Goal: Information Seeking & Learning: Learn about a topic

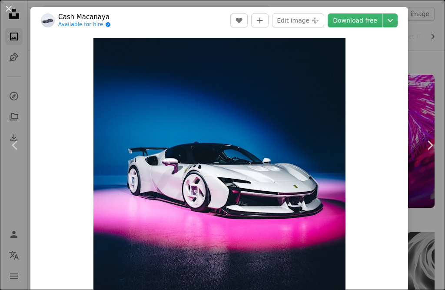
scroll to position [435, 0]
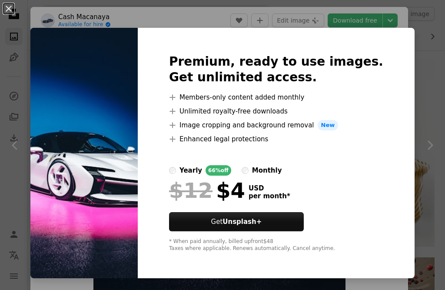
click at [287, 22] on div "An X shape Premium, ready to use images. Get unlimited access. A plus sign Memb…" at bounding box center [222, 145] width 445 height 290
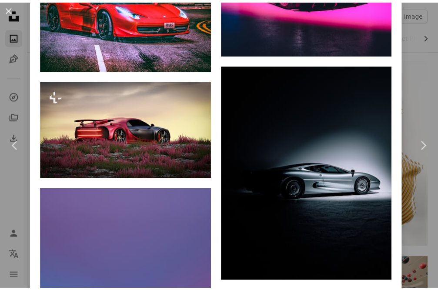
scroll to position [1087, 0]
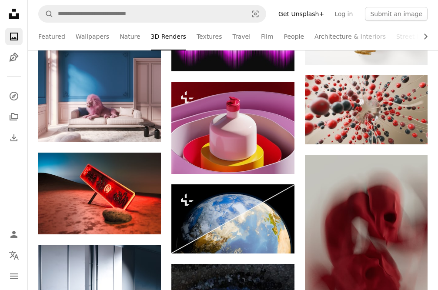
scroll to position [391, 0]
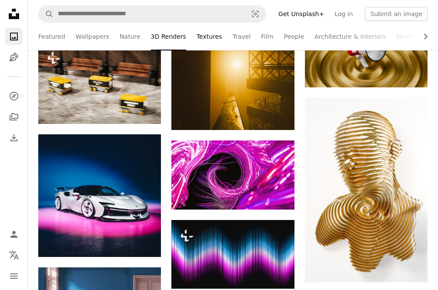
click at [207, 36] on link "Textures" at bounding box center [209, 37] width 26 height 28
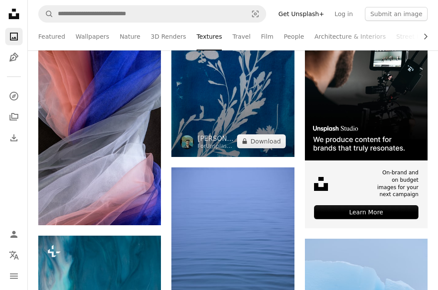
scroll to position [1956, 0]
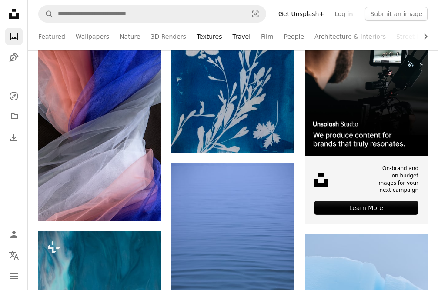
click at [232, 36] on link "Travel" at bounding box center [241, 37] width 18 height 28
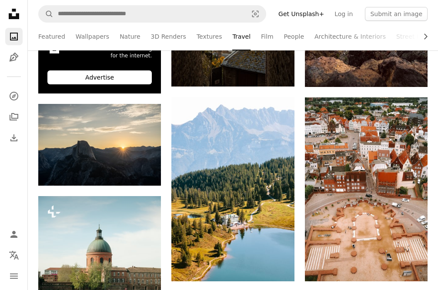
scroll to position [391, 0]
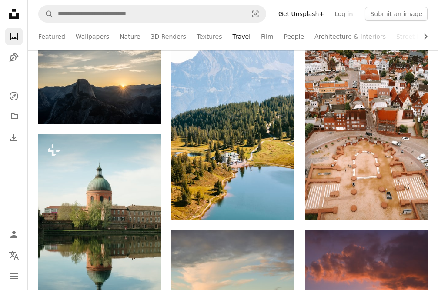
click at [259, 37] on ul "Featured Wallpapers Nature 3D Renders Textures Travel Film People Architecture …" at bounding box center [232, 37] width 389 height 28
click at [257, 37] on ul "Featured Wallpapers Nature 3D Renders Textures Travel Film People Architecture …" at bounding box center [232, 37] width 389 height 28
click at [261, 33] on link "Film" at bounding box center [267, 37] width 12 height 28
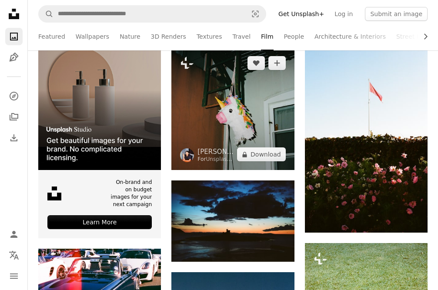
scroll to position [348, 0]
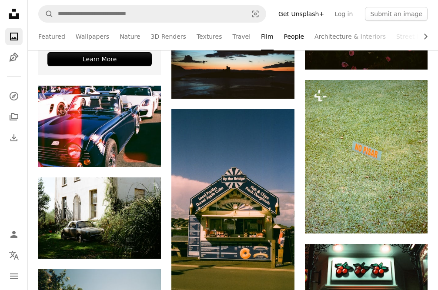
click at [284, 34] on link "People" at bounding box center [294, 37] width 20 height 28
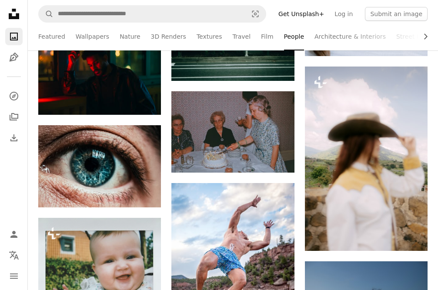
scroll to position [3130, 0]
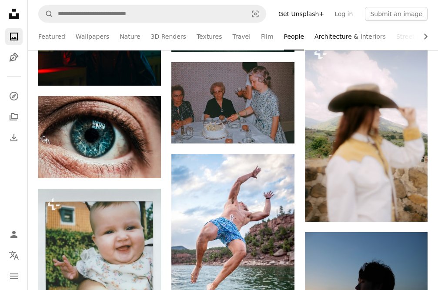
click at [314, 37] on link "Architecture & Interiors" at bounding box center [349, 37] width 71 height 28
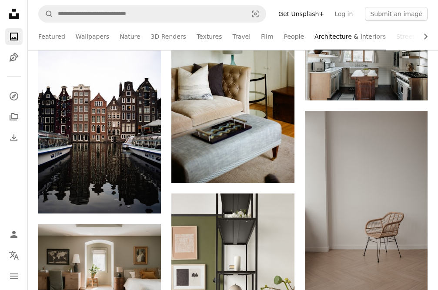
scroll to position [869, 0]
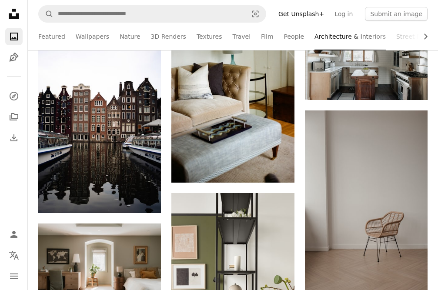
click at [396, 36] on link "Street Photography" at bounding box center [425, 37] width 59 height 28
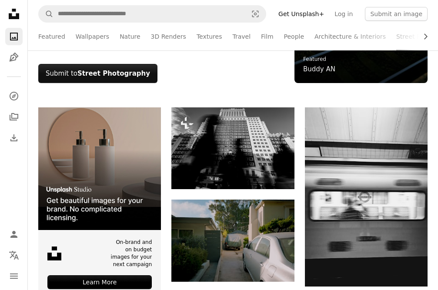
scroll to position [174, 0]
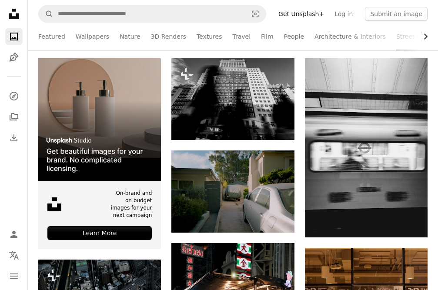
click at [428, 36] on icon "Chevron right" at bounding box center [425, 36] width 9 height 9
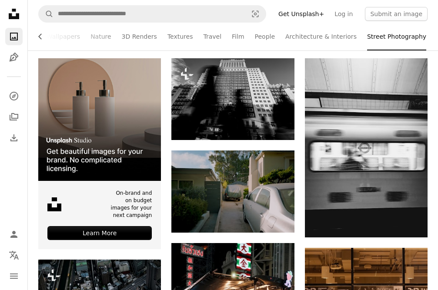
scroll to position [0, 45]
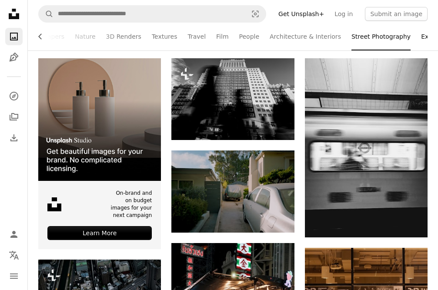
click at [421, 37] on link "Experimental" at bounding box center [441, 37] width 40 height 28
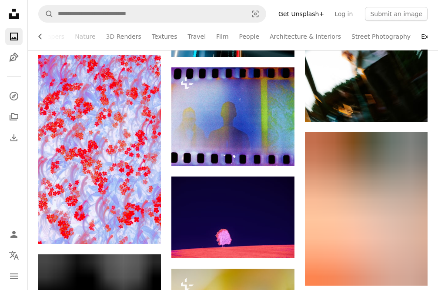
scroll to position [1391, 0]
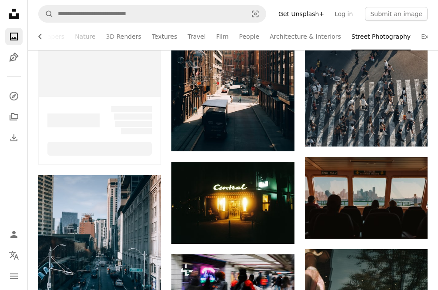
scroll to position [174, 0]
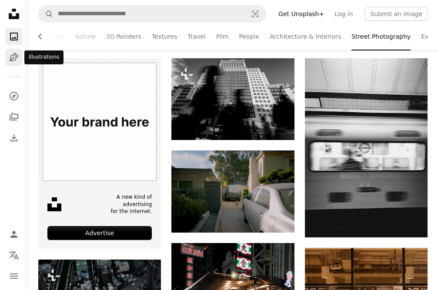
click at [13, 57] on icon "Illustrations" at bounding box center [13, 57] width 9 height 9
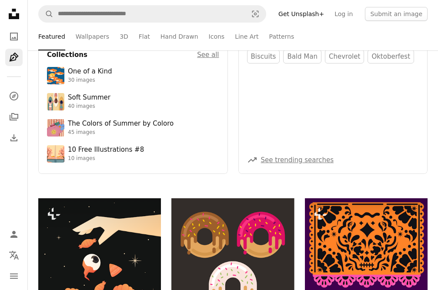
scroll to position [87, 0]
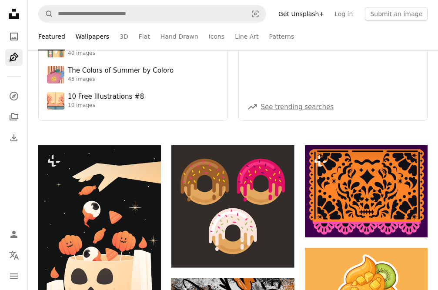
click at [96, 40] on link "Wallpapers" at bounding box center [92, 37] width 33 height 28
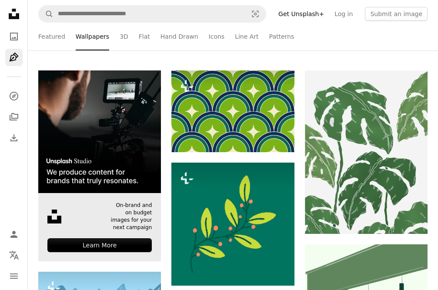
scroll to position [174, 0]
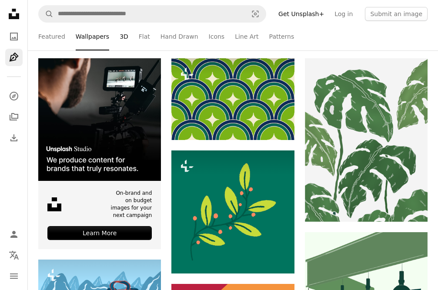
click at [120, 38] on link "3D" at bounding box center [124, 37] width 9 height 28
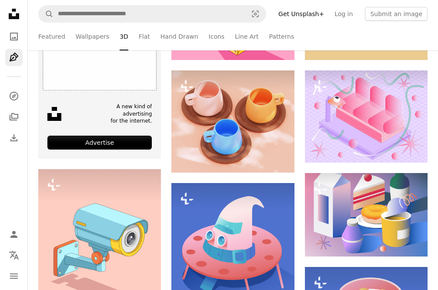
scroll to position [348, 0]
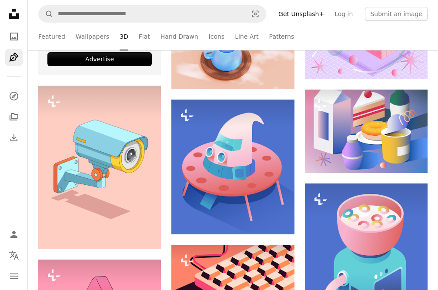
click at [145, 35] on ul "Featured Wallpapers 3D Flat Hand Drawn Icons Line Art Patterns" at bounding box center [232, 37] width 389 height 28
click at [171, 38] on link "Hand Drawn" at bounding box center [179, 37] width 38 height 28
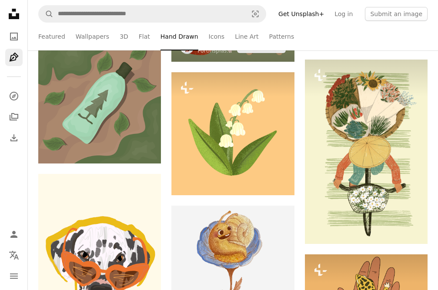
scroll to position [695, 0]
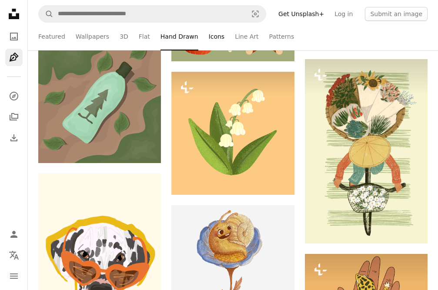
click at [209, 36] on link "Icons" at bounding box center [217, 37] width 16 height 28
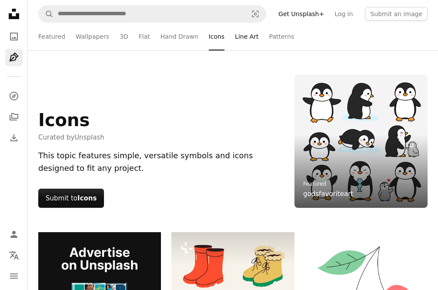
click at [239, 37] on link "Line Art" at bounding box center [246, 37] width 23 height 28
click at [239, 37] on li "Line Art" at bounding box center [246, 37] width 23 height 28
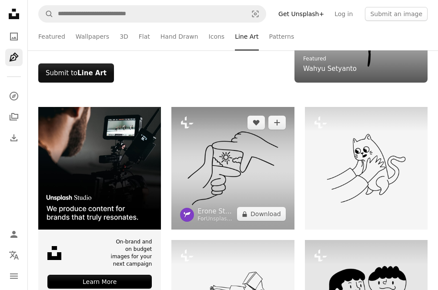
scroll to position [130, 0]
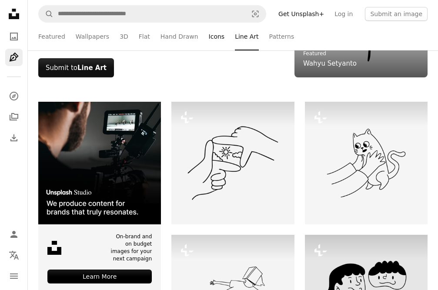
click at [209, 36] on link "Icons" at bounding box center [217, 37] width 16 height 28
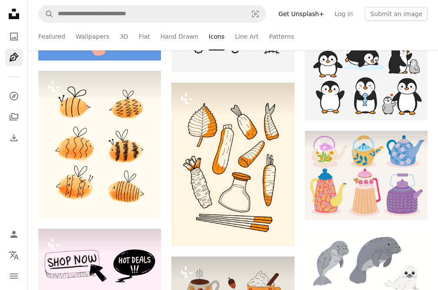
scroll to position [695, 0]
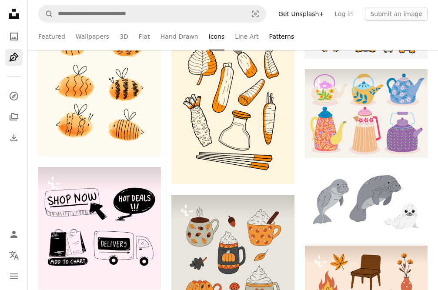
click at [269, 36] on link "Patterns" at bounding box center [281, 37] width 25 height 28
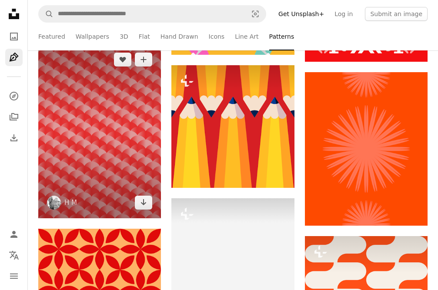
scroll to position [695, 0]
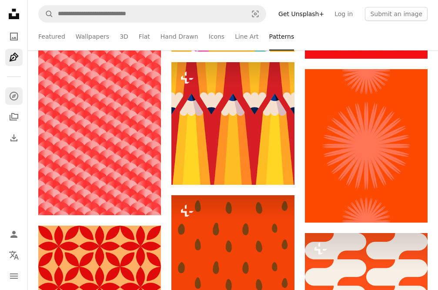
click at [15, 100] on icon "Explore" at bounding box center [13, 96] width 9 height 9
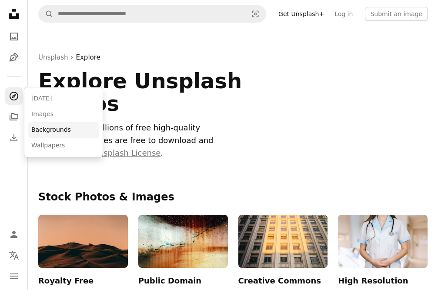
click at [60, 133] on link "Backgrounds" at bounding box center [63, 130] width 71 height 16
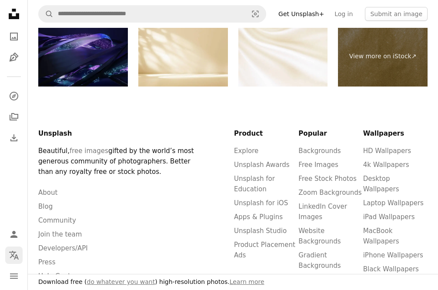
scroll to position [1608, 0]
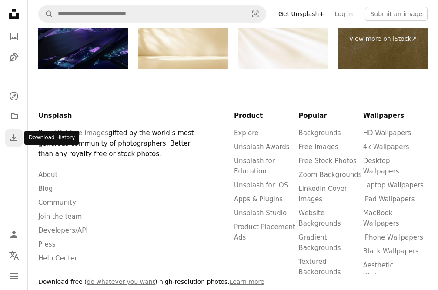
click at [10, 133] on icon "Download" at bounding box center [14, 138] width 10 height 10
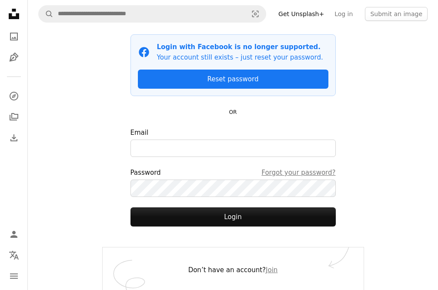
scroll to position [61, 0]
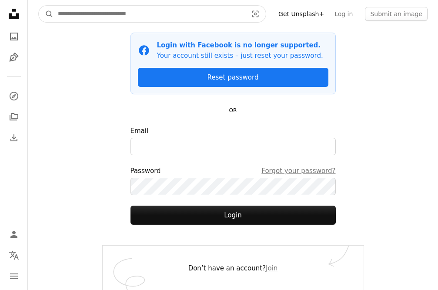
click at [188, 18] on input "Find visuals sitewide" at bounding box center [148, 14] width 191 height 17
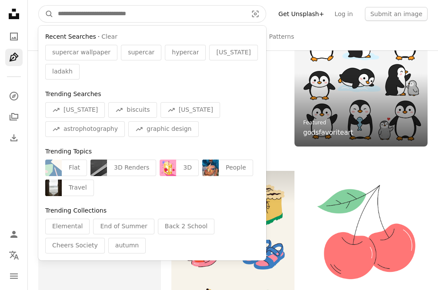
scroll to position [695, 0]
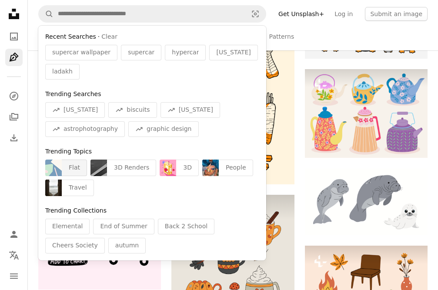
click at [78, 160] on div "Flat" at bounding box center [74, 168] width 25 height 17
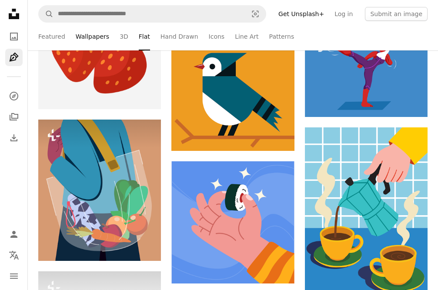
scroll to position [826, 0]
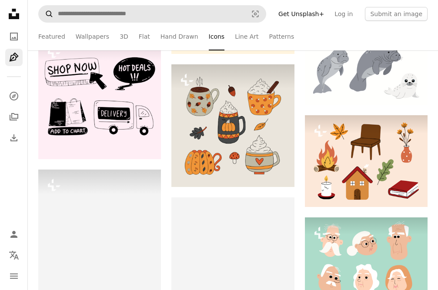
scroll to position [695, 0]
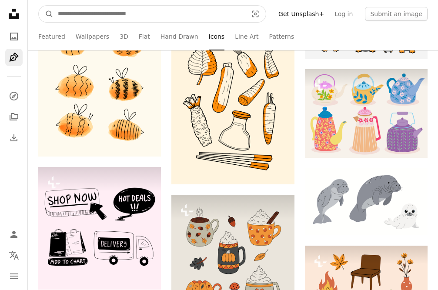
click at [102, 18] on input "Find visuals sitewide" at bounding box center [148, 14] width 191 height 17
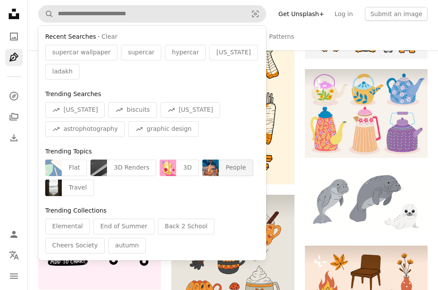
click at [210, 160] on img "Find visuals sitewide" at bounding box center [210, 168] width 17 height 17
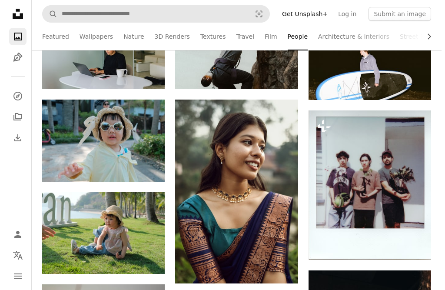
scroll to position [5140, 0]
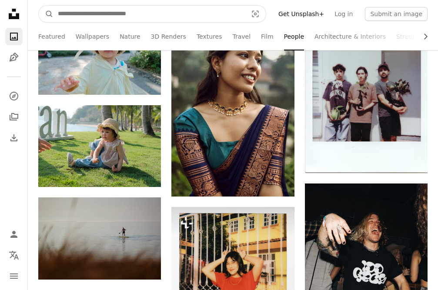
click at [109, 14] on input "Find visuals sitewide" at bounding box center [148, 14] width 191 height 17
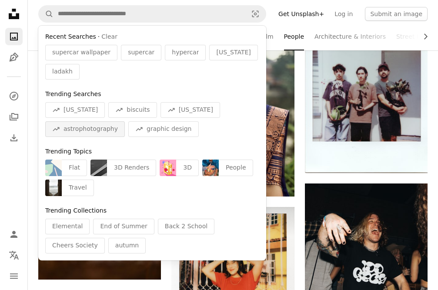
click at [118, 125] on span "astrophotography" at bounding box center [90, 129] width 54 height 9
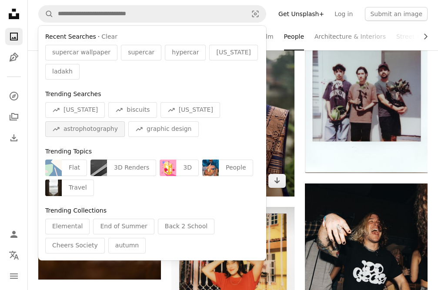
click at [224, 93] on img at bounding box center [232, 105] width 123 height 184
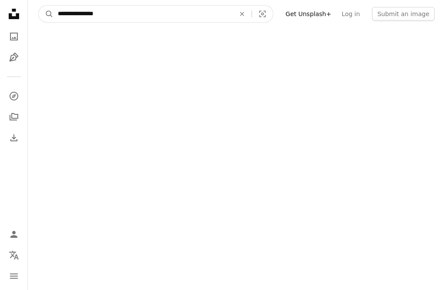
click at [157, 15] on input "**********" at bounding box center [142, 14] width 179 height 17
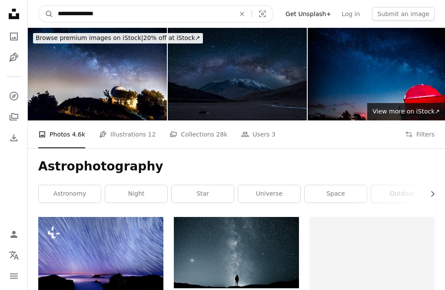
click at [157, 15] on input "**********" at bounding box center [142, 14] width 179 height 17
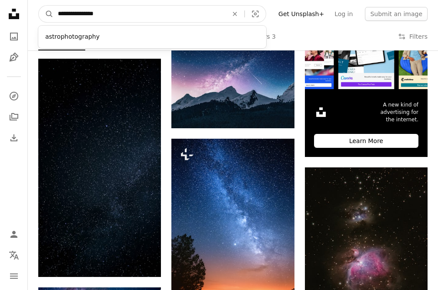
scroll to position [261, 0]
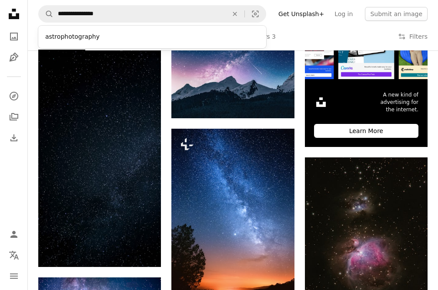
click at [15, 184] on nav "Unsplash logo Unsplash Home A photo Pen Tool A compass A stack of folders Downl…" at bounding box center [14, 145] width 28 height 290
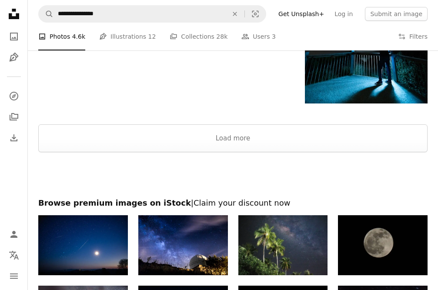
scroll to position [1058, 0]
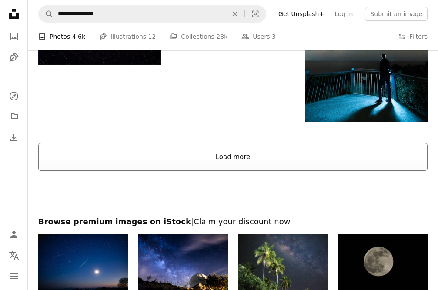
click at [236, 158] on button "Load more" at bounding box center [232, 157] width 389 height 28
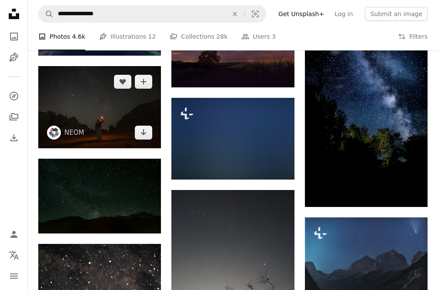
scroll to position [2927, 0]
